Goal: Communication & Community: Answer question/provide support

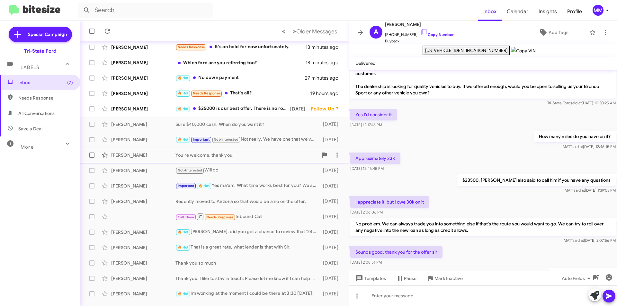
scroll to position [64, 0]
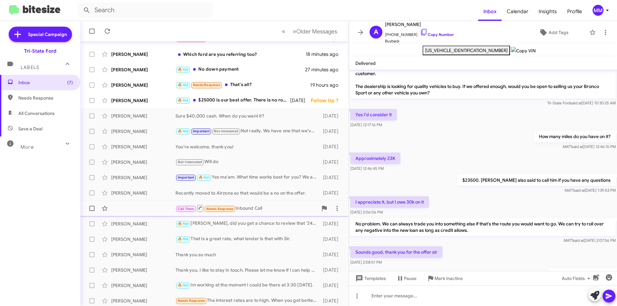
click at [272, 209] on div "Call Them Needs Response Inbound Call" at bounding box center [246, 208] width 142 height 8
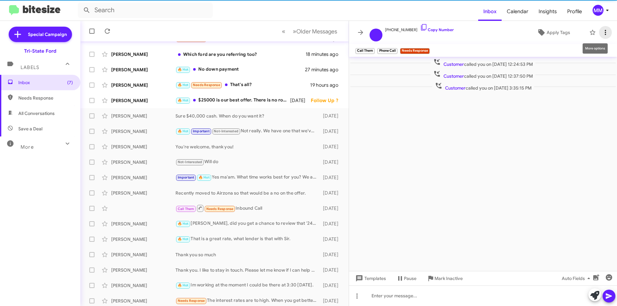
click at [495, 30] on icon at bounding box center [606, 33] width 8 height 8
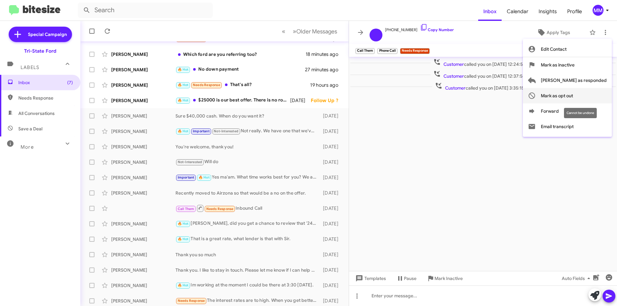
click at [495, 96] on span "Mark as opt out" at bounding box center [557, 95] width 32 height 15
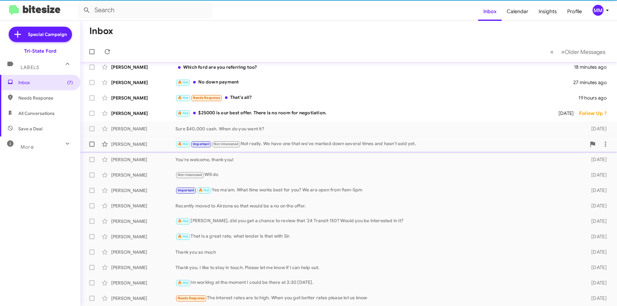
scroll to position [51, 0]
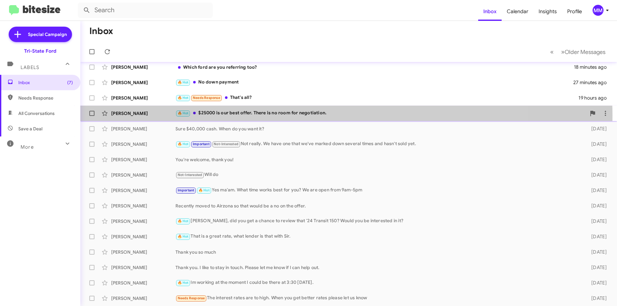
click at [325, 115] on div "🔥 Hot $25000 is our best offer. There is no room for negotiation." at bounding box center [380, 113] width 411 height 7
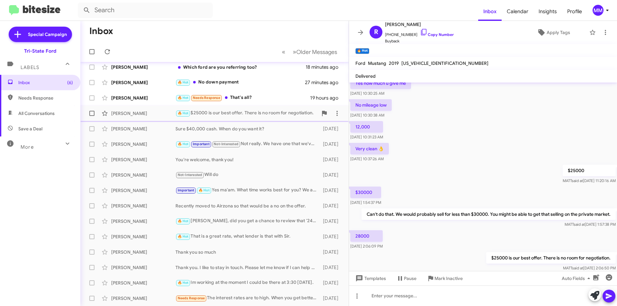
scroll to position [19, 0]
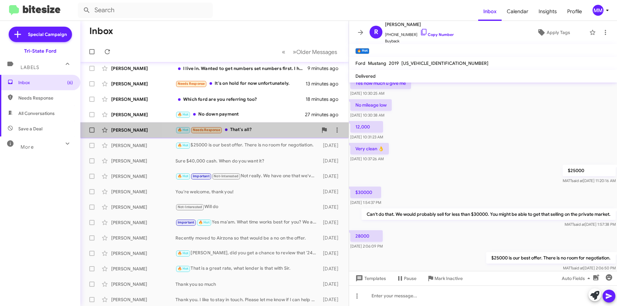
click at [263, 129] on div "🔥 Hot Needs Response That's all?" at bounding box center [246, 129] width 142 height 7
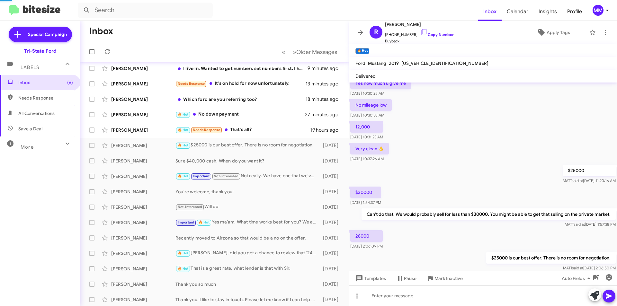
scroll to position [18, 0]
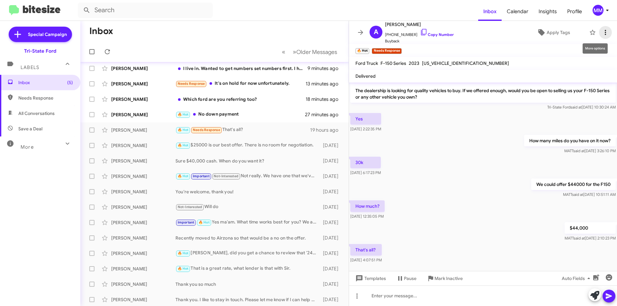
click at [495, 29] on icon at bounding box center [606, 33] width 8 height 8
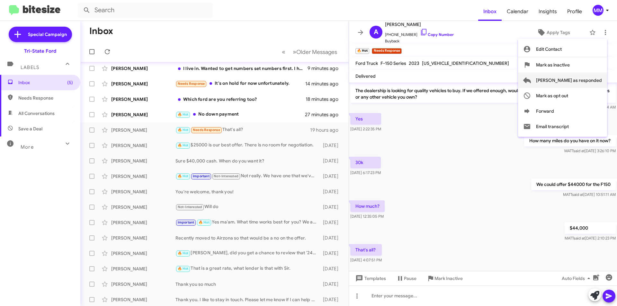
click at [495, 79] on span "[PERSON_NAME] as responded" at bounding box center [569, 80] width 66 height 15
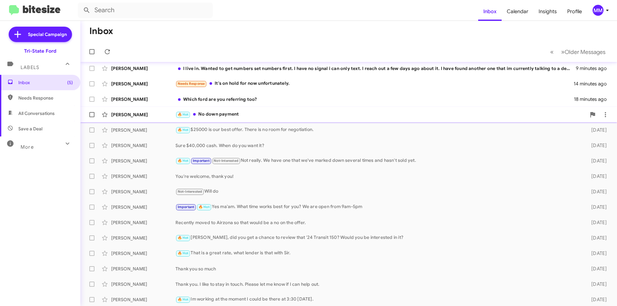
click at [274, 115] on div "🔥 Hot No down payment" at bounding box center [380, 114] width 411 height 7
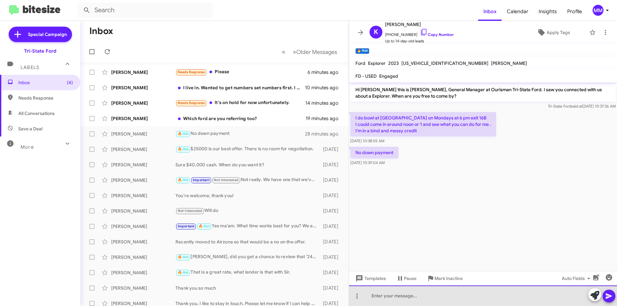
click at [396, 297] on div at bounding box center [483, 296] width 268 height 21
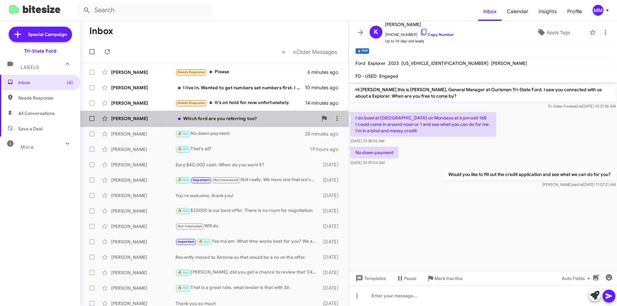
click at [216, 121] on div "Which ford are you referring too?" at bounding box center [246, 118] width 142 height 6
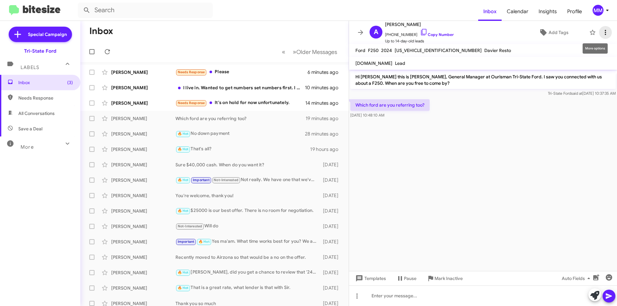
click at [495, 34] on icon at bounding box center [606, 33] width 8 height 8
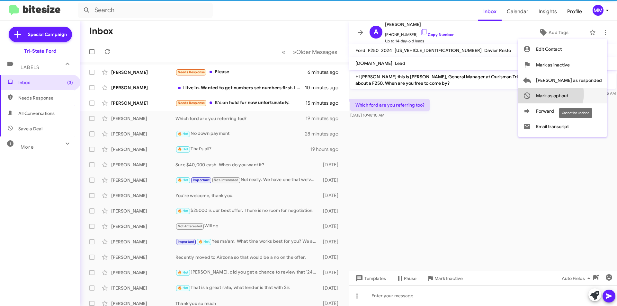
click at [495, 94] on span "Mark as opt out" at bounding box center [552, 95] width 32 height 15
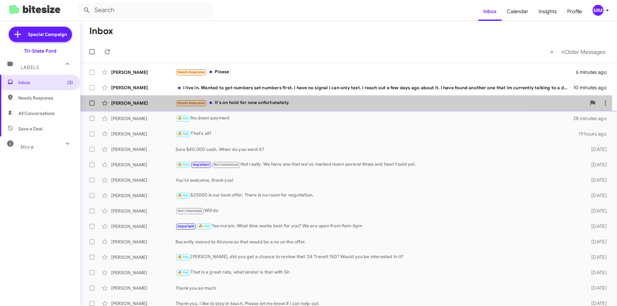
click at [244, 102] on div "Needs Response It's on hold for now unfortunately." at bounding box center [380, 102] width 411 height 7
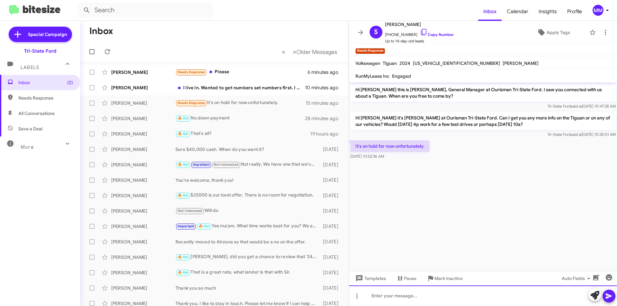
click at [443, 297] on div at bounding box center [483, 296] width 268 height 21
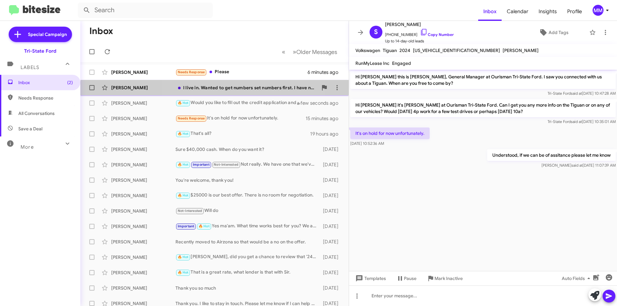
click at [242, 92] on div "[PERSON_NAME] I live in. Wanted to get numbers set numbers first. I have no sig…" at bounding box center [214, 87] width 258 height 13
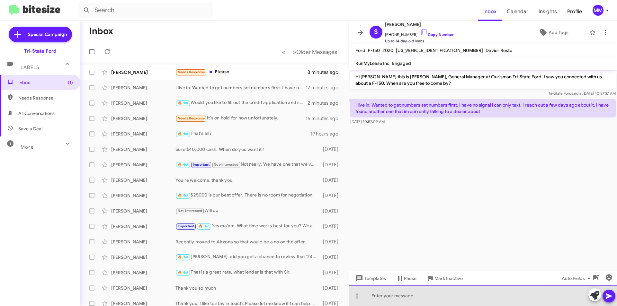
click at [416, 299] on div at bounding box center [483, 296] width 268 height 21
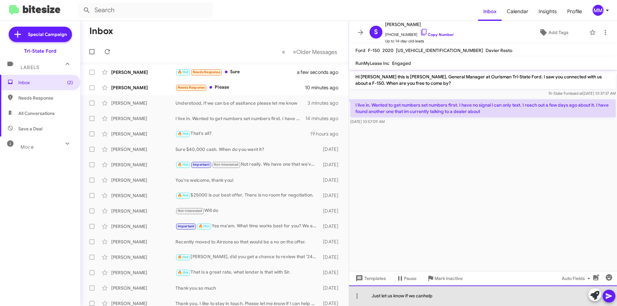
drag, startPoint x: 423, startPoint y: 296, endPoint x: 429, endPoint y: 297, distance: 6.1
click at [423, 296] on div "Just let us know if we canhelp" at bounding box center [483, 296] width 268 height 21
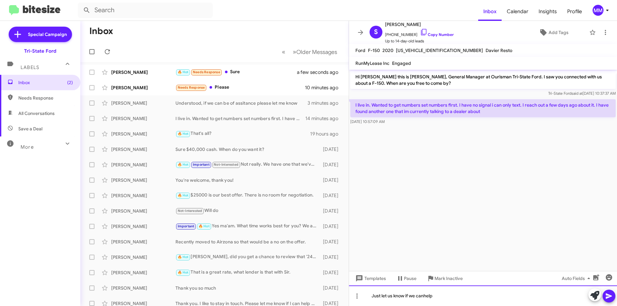
click at [424, 296] on div "Just let us know if we canhelp" at bounding box center [483, 296] width 268 height 21
click at [435, 296] on div "Just let us know if we can help" at bounding box center [483, 296] width 268 height 21
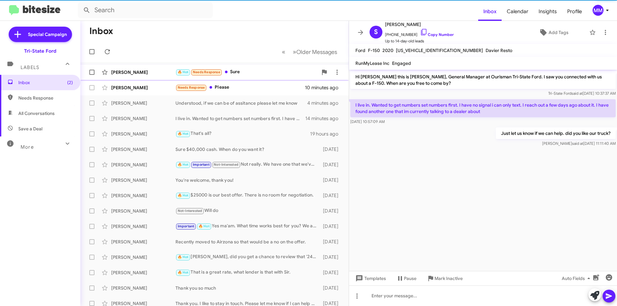
click at [238, 71] on div "🔥 Hot Needs Response Sure" at bounding box center [246, 71] width 142 height 7
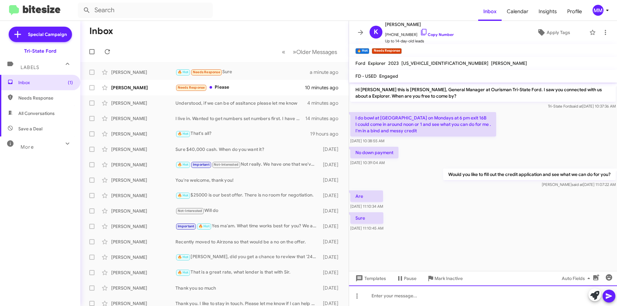
click at [446, 292] on div at bounding box center [483, 296] width 268 height 21
click at [495, 298] on icon at bounding box center [609, 296] width 6 height 5
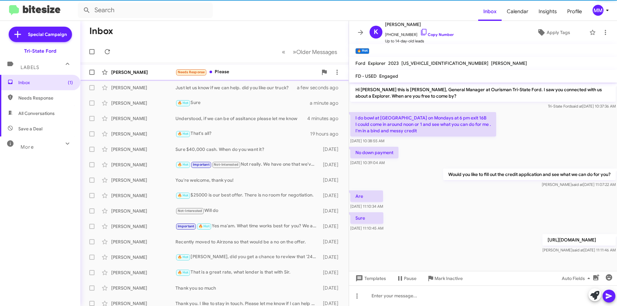
click at [238, 71] on div "Needs Response Please" at bounding box center [246, 71] width 142 height 7
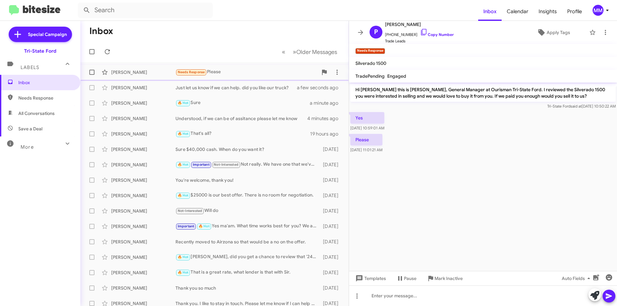
drag, startPoint x: 234, startPoint y: 72, endPoint x: 292, endPoint y: 71, distance: 58.8
click at [237, 72] on div "Needs Response Please" at bounding box center [246, 71] width 142 height 7
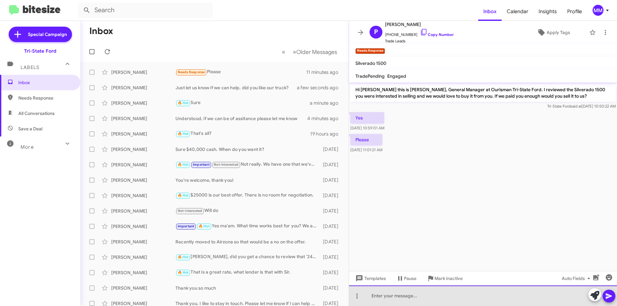
click at [389, 296] on div at bounding box center [483, 296] width 268 height 21
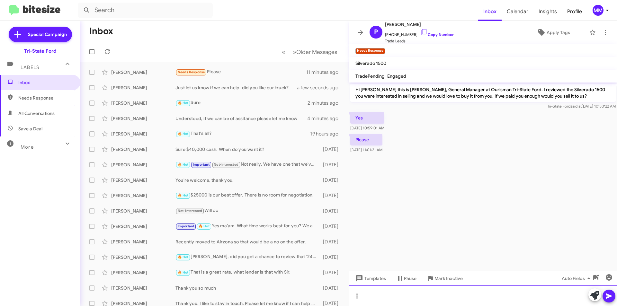
click at [396, 301] on div at bounding box center [483, 296] width 268 height 21
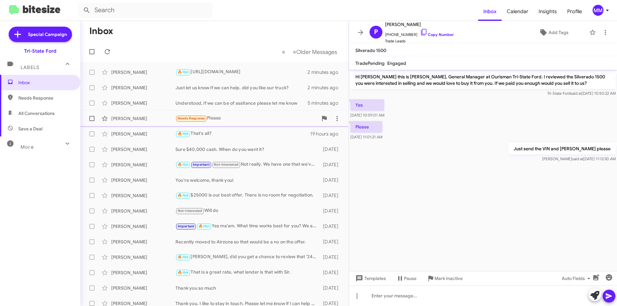
click at [228, 118] on div "Needs Response Please" at bounding box center [246, 118] width 142 height 7
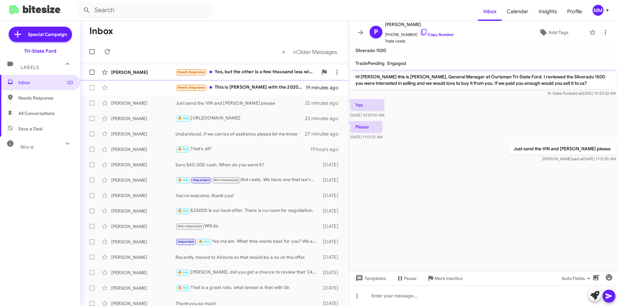
click at [261, 73] on div "Needs Response Yes, but the other is a few thousand less with less miles" at bounding box center [246, 71] width 142 height 7
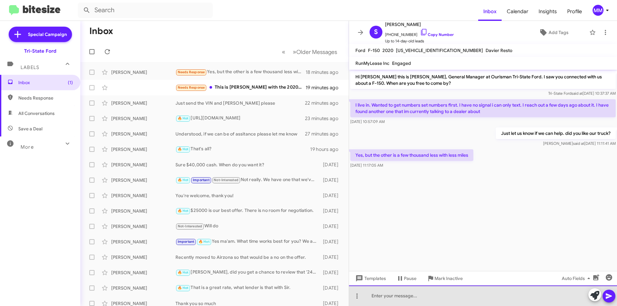
drag, startPoint x: 426, startPoint y: 298, endPoint x: 426, endPoint y: 291, distance: 7.1
click at [425, 298] on div at bounding box center [483, 296] width 268 height 21
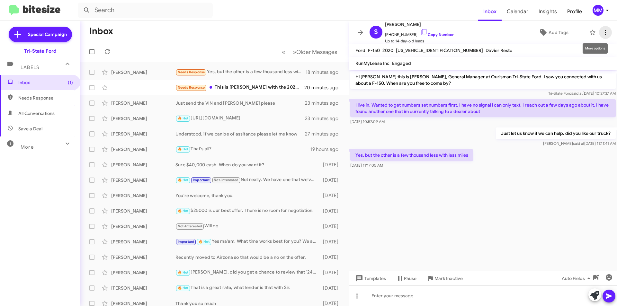
click at [495, 33] on icon at bounding box center [606, 33] width 8 height 8
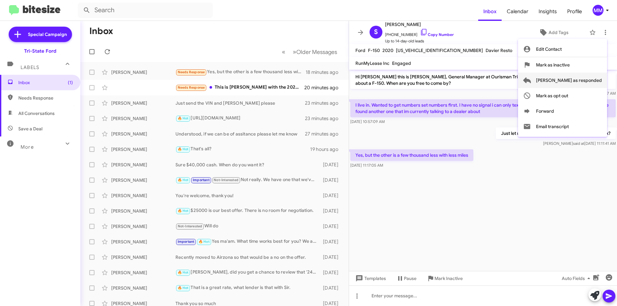
click at [495, 81] on span "[PERSON_NAME] as responded" at bounding box center [569, 80] width 66 height 15
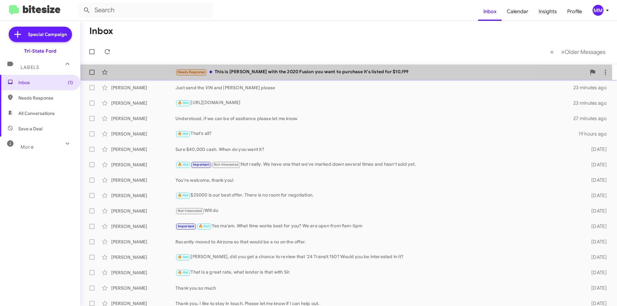
click at [251, 75] on div "Needs Response This is [PERSON_NAME] with the 2020 Fusion you want to purchase …" at bounding box center [380, 71] width 411 height 7
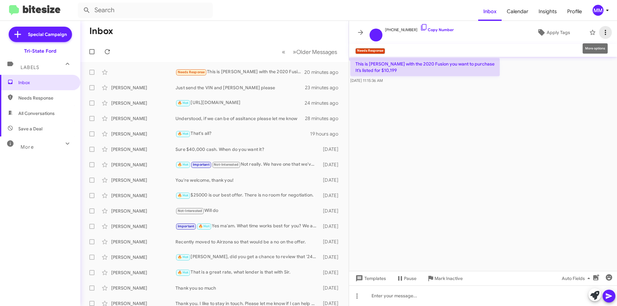
click at [495, 30] on icon at bounding box center [606, 33] width 8 height 8
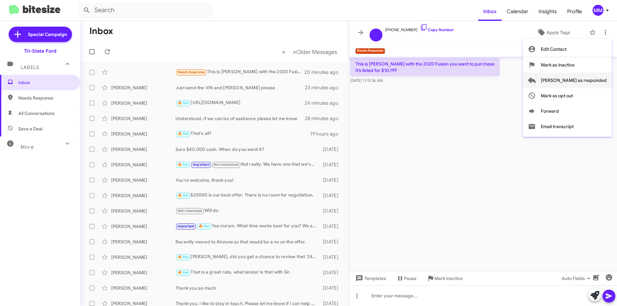
click at [495, 79] on span "[PERSON_NAME] as responded" at bounding box center [574, 80] width 66 height 15
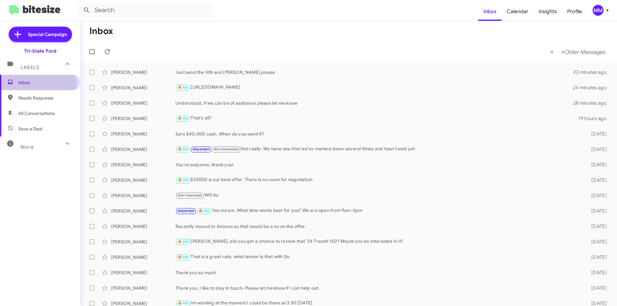
click at [28, 85] on span "Inbox" at bounding box center [45, 82] width 55 height 6
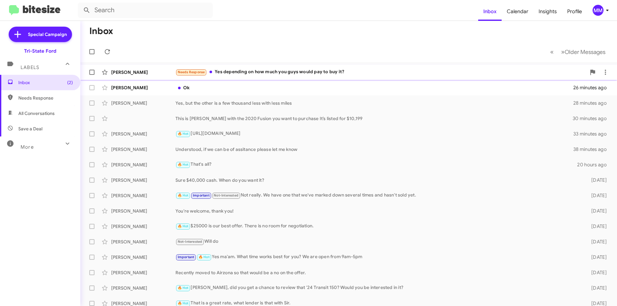
click at [256, 71] on div "Needs Response Yes depending on how much you guys would pay to buy it?" at bounding box center [380, 71] width 411 height 7
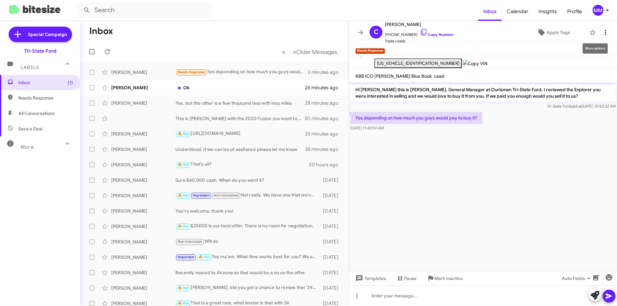
click at [602, 32] on icon at bounding box center [606, 33] width 8 height 8
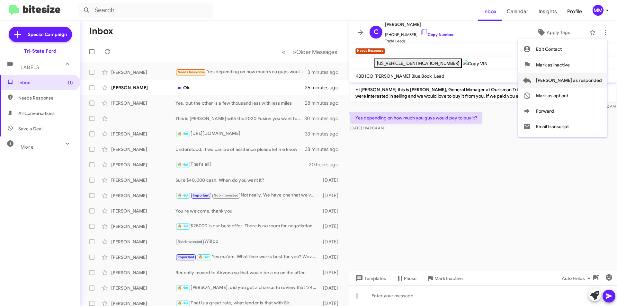
click at [580, 82] on span "[PERSON_NAME] as responded" at bounding box center [569, 80] width 66 height 15
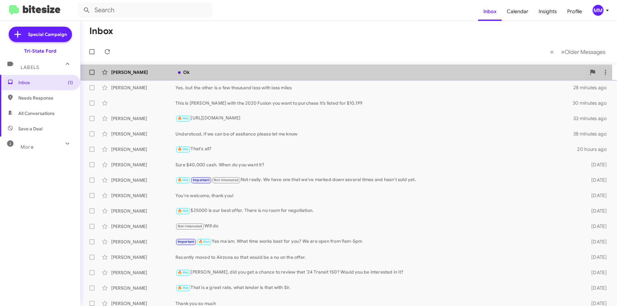
click at [232, 74] on div "Ok" at bounding box center [380, 72] width 411 height 6
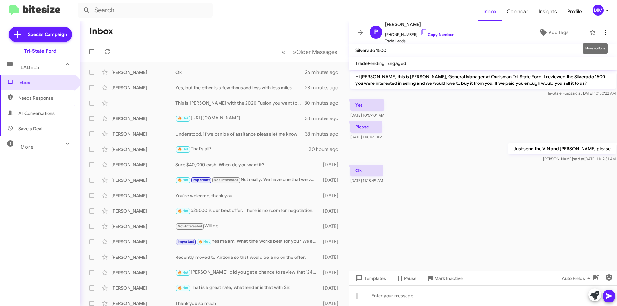
click at [602, 32] on icon at bounding box center [606, 33] width 8 height 8
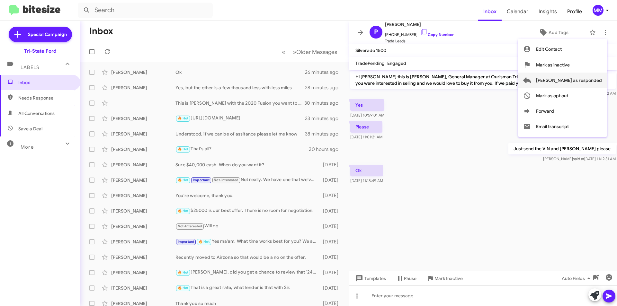
click at [571, 79] on span "[PERSON_NAME] as responded" at bounding box center [569, 80] width 66 height 15
